Goal: Information Seeking & Learning: Find specific fact

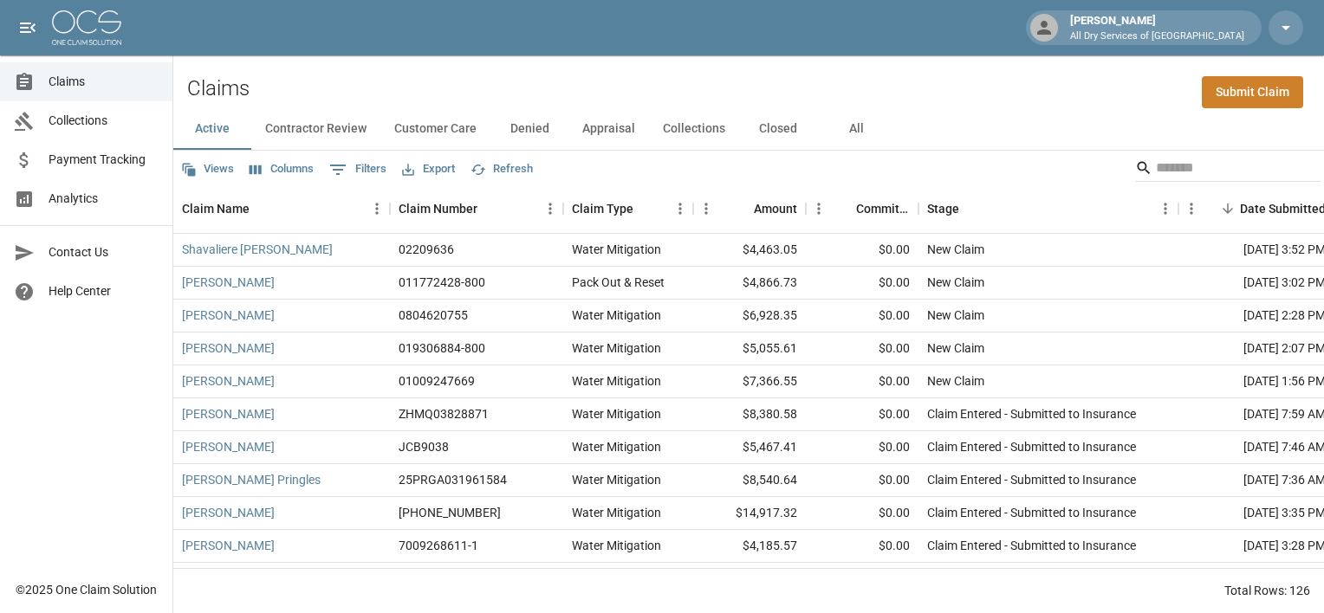
click at [852, 126] on button "All" at bounding box center [856, 129] width 78 height 42
click at [1185, 177] on input "Search" at bounding box center [1225, 168] width 139 height 28
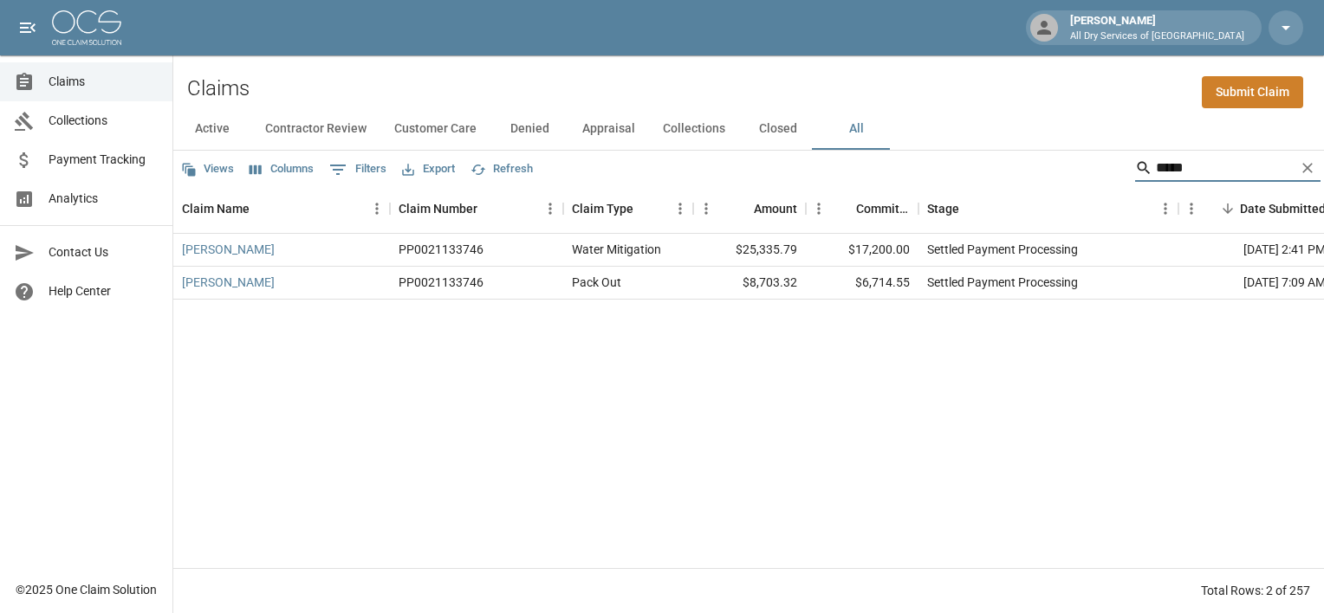
type input "*****"
drag, startPoint x: 908, startPoint y: 246, endPoint x: 856, endPoint y: 239, distance: 52.4
click at [856, 239] on div "$17,200.00" at bounding box center [862, 250] width 113 height 33
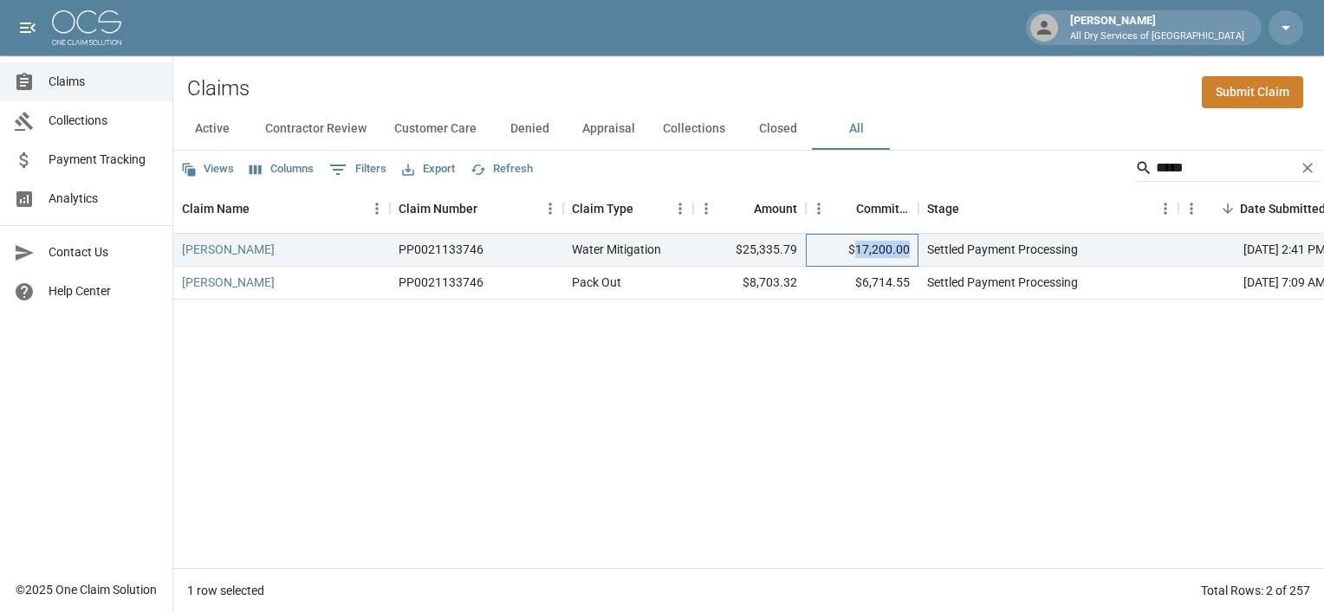
copy div "17,200.00"
click at [921, 343] on div "[PERSON_NAME] PP0021133746 Water Mitigation $25,335.79 $17,200.00 Settled Payme…" at bounding box center [983, 401] width 1620 height 334
click at [215, 287] on link "[PERSON_NAME]" at bounding box center [228, 282] width 93 height 17
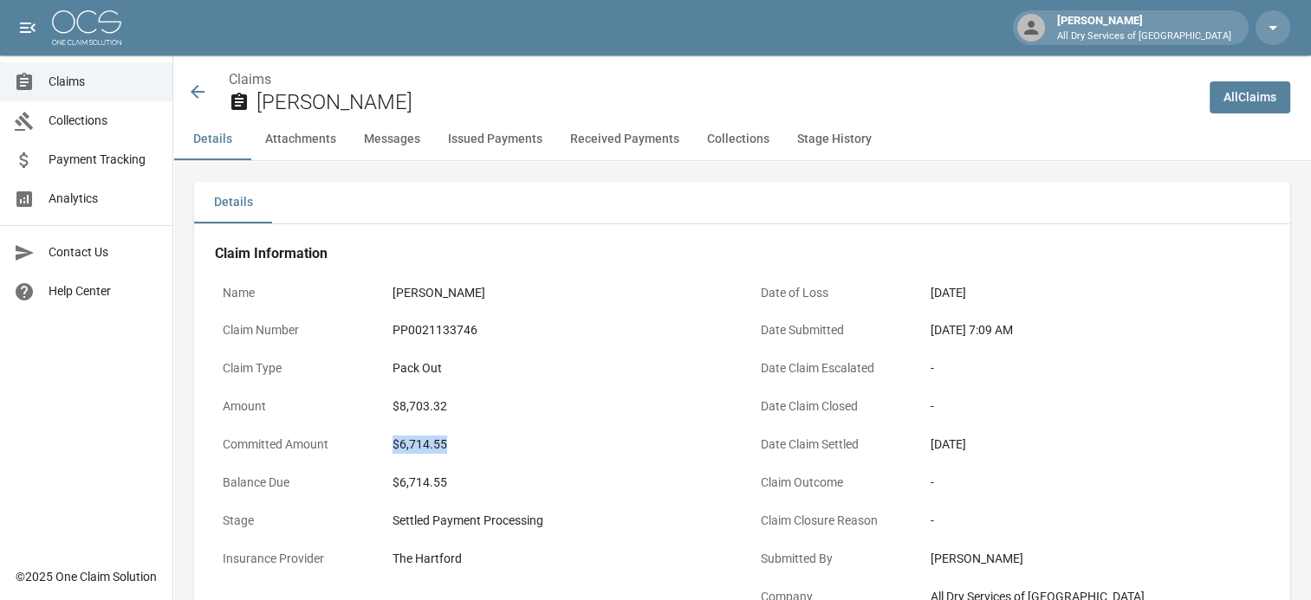
drag, startPoint x: 445, startPoint y: 440, endPoint x: 392, endPoint y: 437, distance: 53.8
click at [392, 437] on div "$6,714.55" at bounding box center [558, 445] width 332 height 18
copy div "$6,714.55"
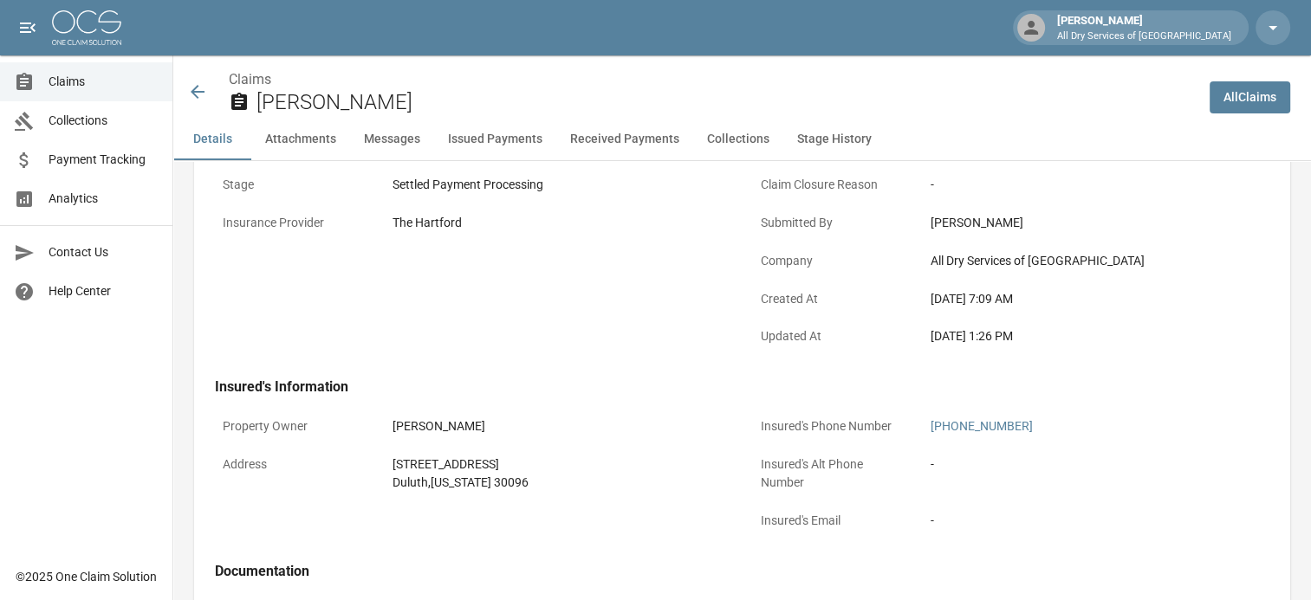
scroll to position [347, 0]
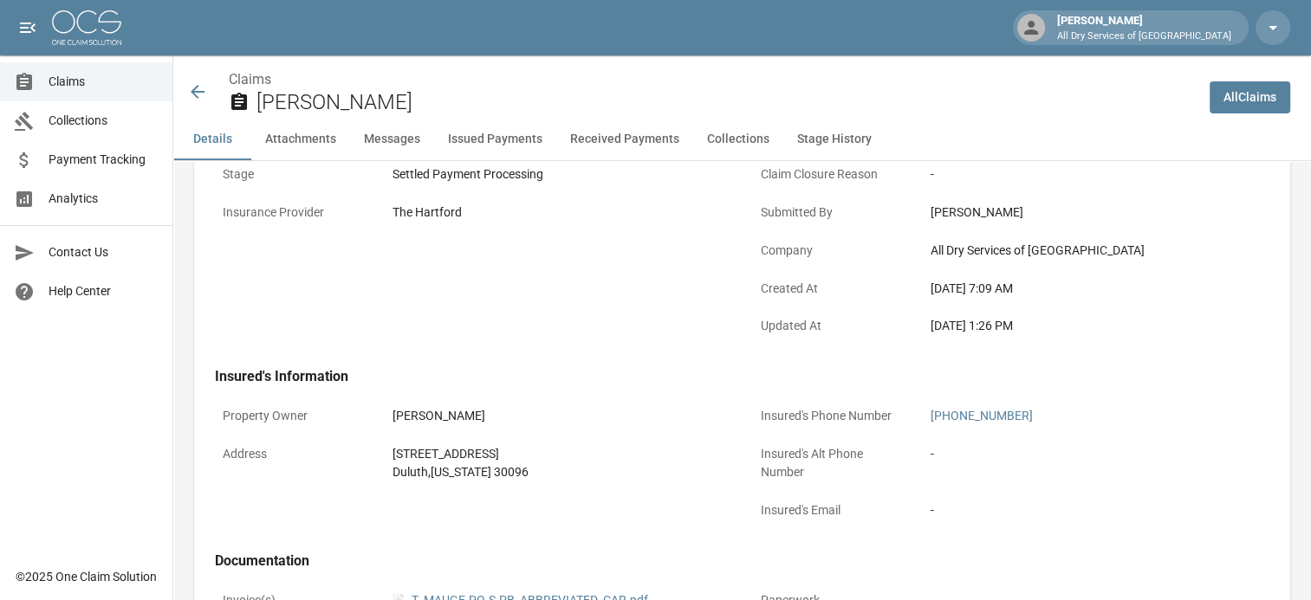
click at [553, 378] on h4 "Insured's Information" at bounding box center [742, 376] width 1054 height 17
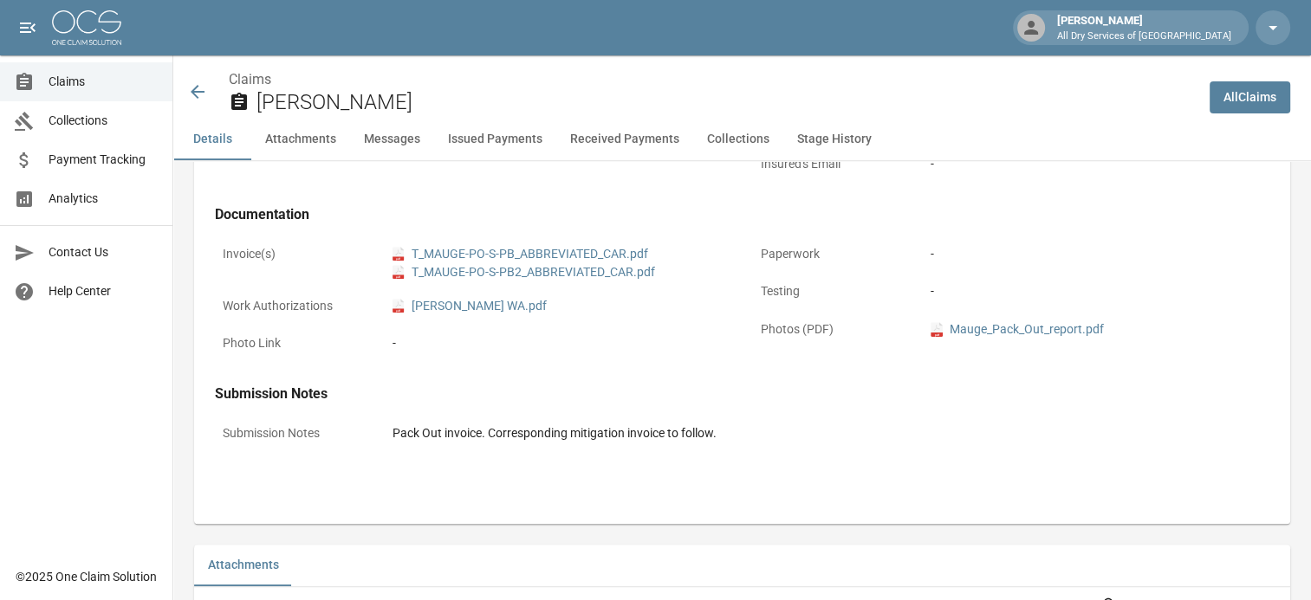
scroll to position [1040, 0]
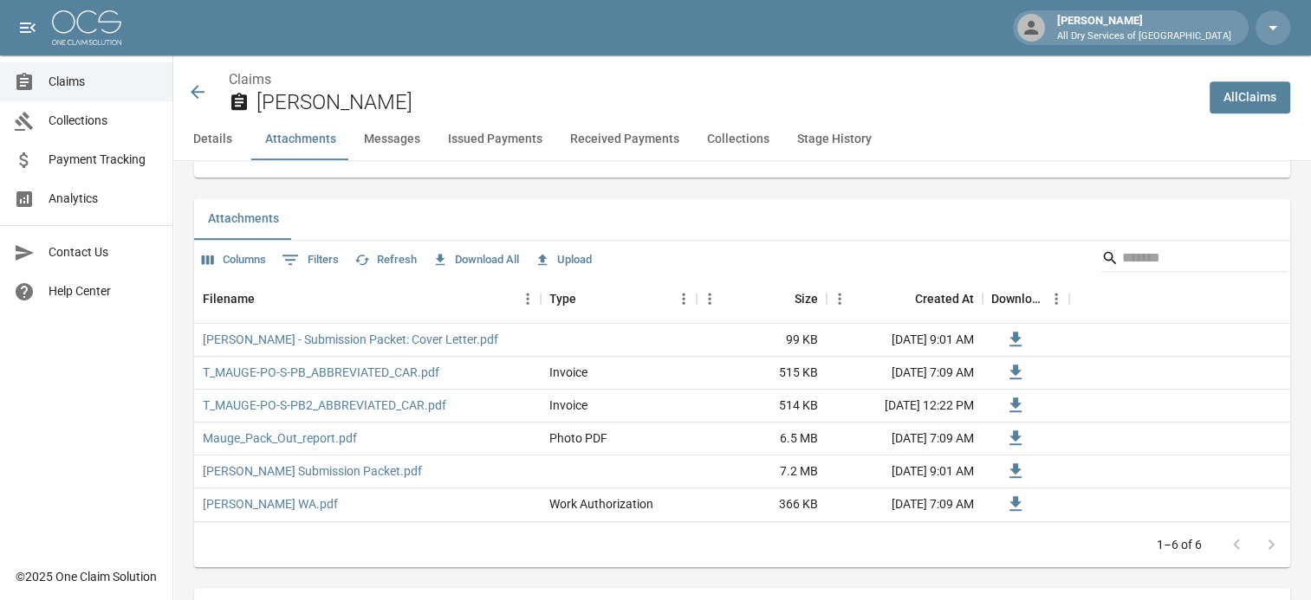
click at [187, 96] on icon at bounding box center [197, 91] width 21 height 21
